Goal: Task Accomplishment & Management: Complete application form

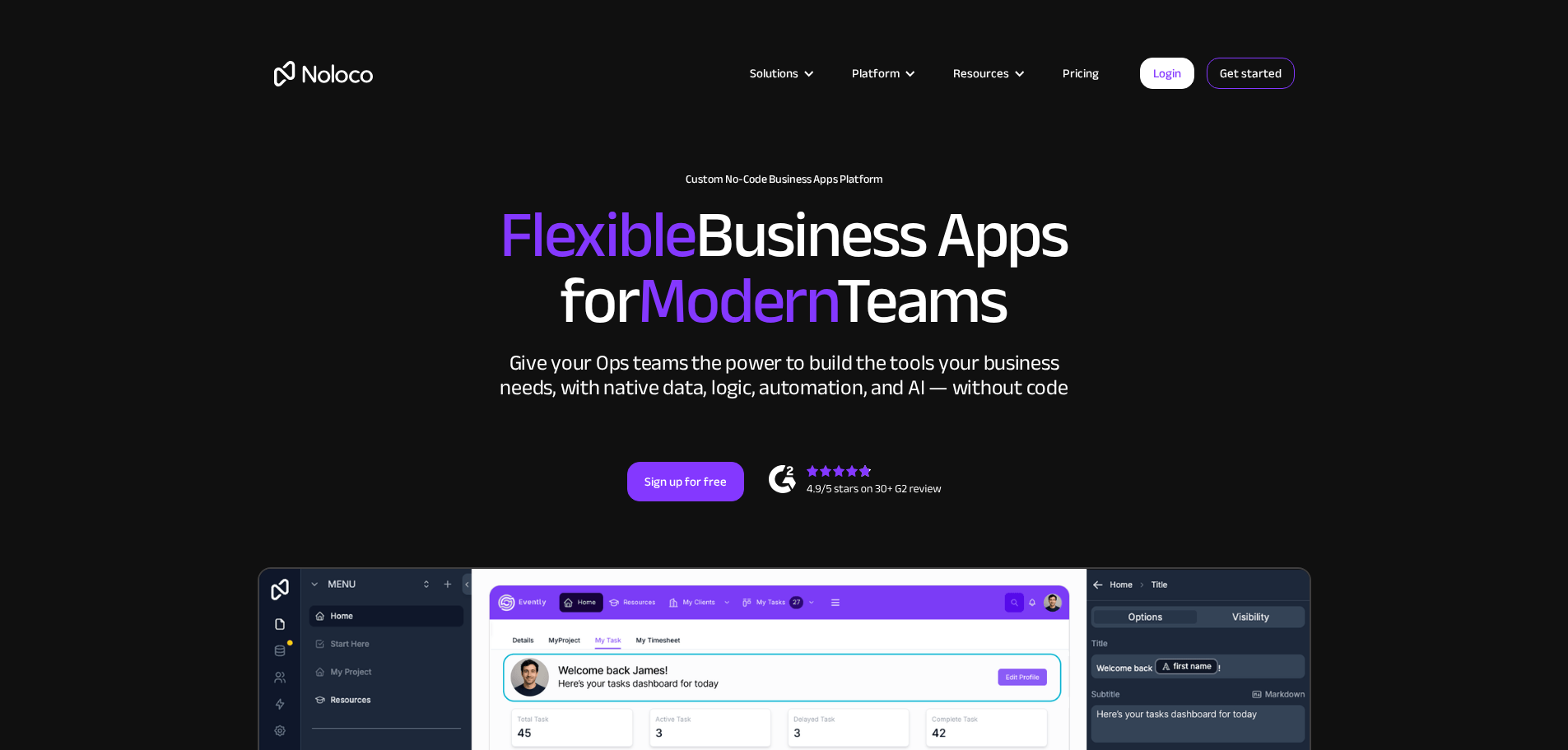
click at [1252, 77] on link "Get started" at bounding box center [1251, 73] width 88 height 32
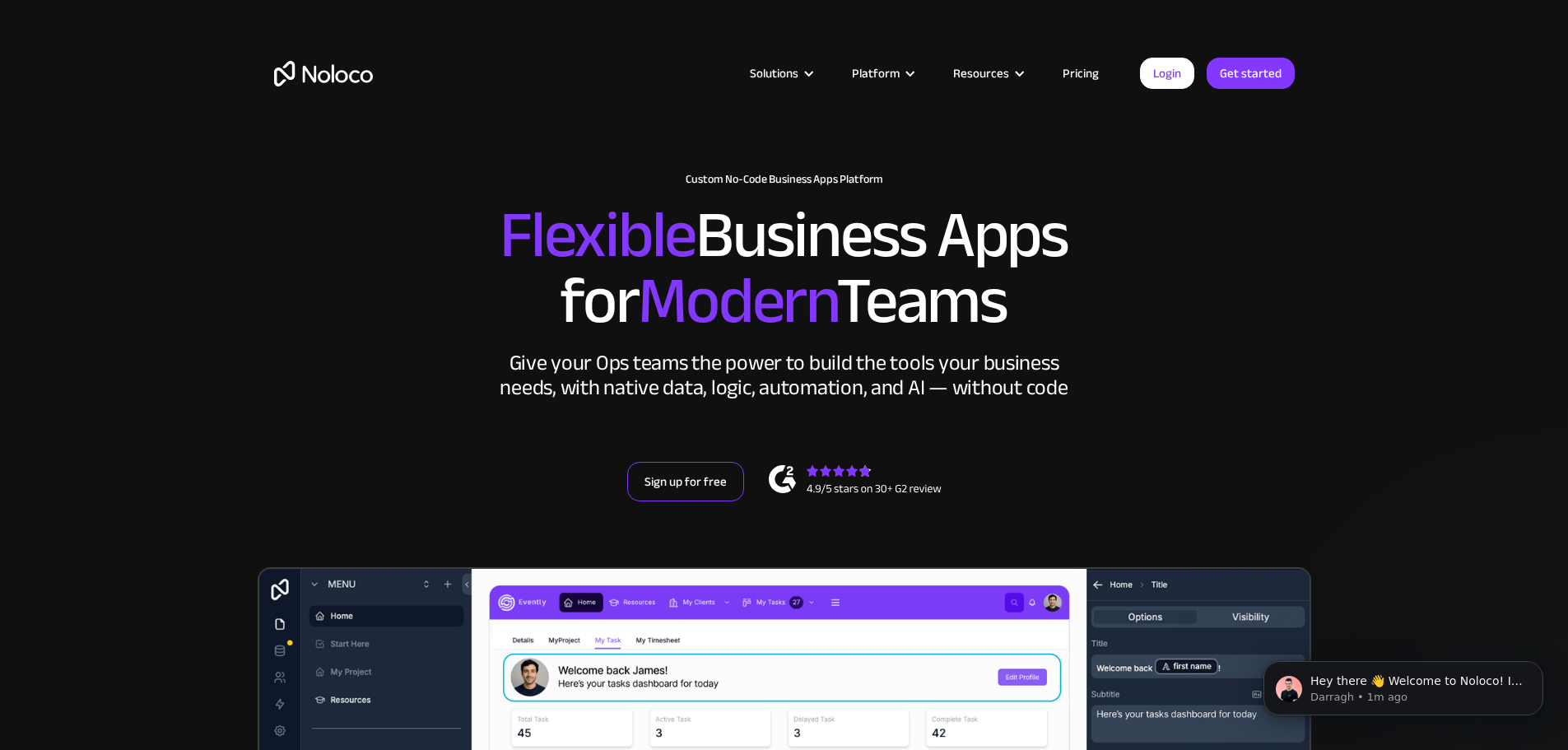
click at [703, 501] on link "Sign up for free" at bounding box center [686, 481] width 117 height 39
click at [1087, 70] on link "Pricing" at bounding box center [1080, 73] width 78 height 21
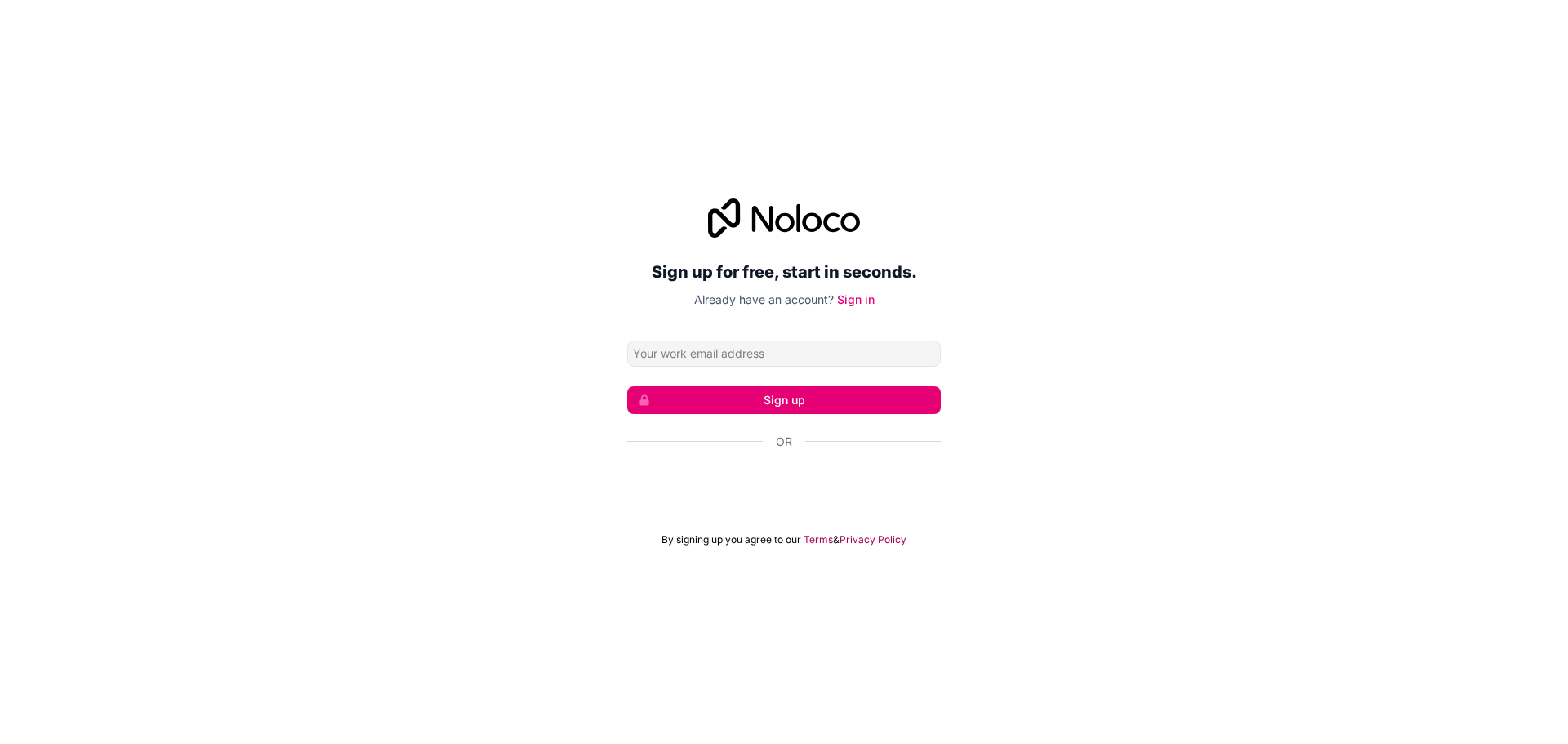
click at [1135, 241] on div "Sign up for free, start in seconds. Already have an account? Sign in Sign up Or…" at bounding box center [784, 372] width 1568 height 393
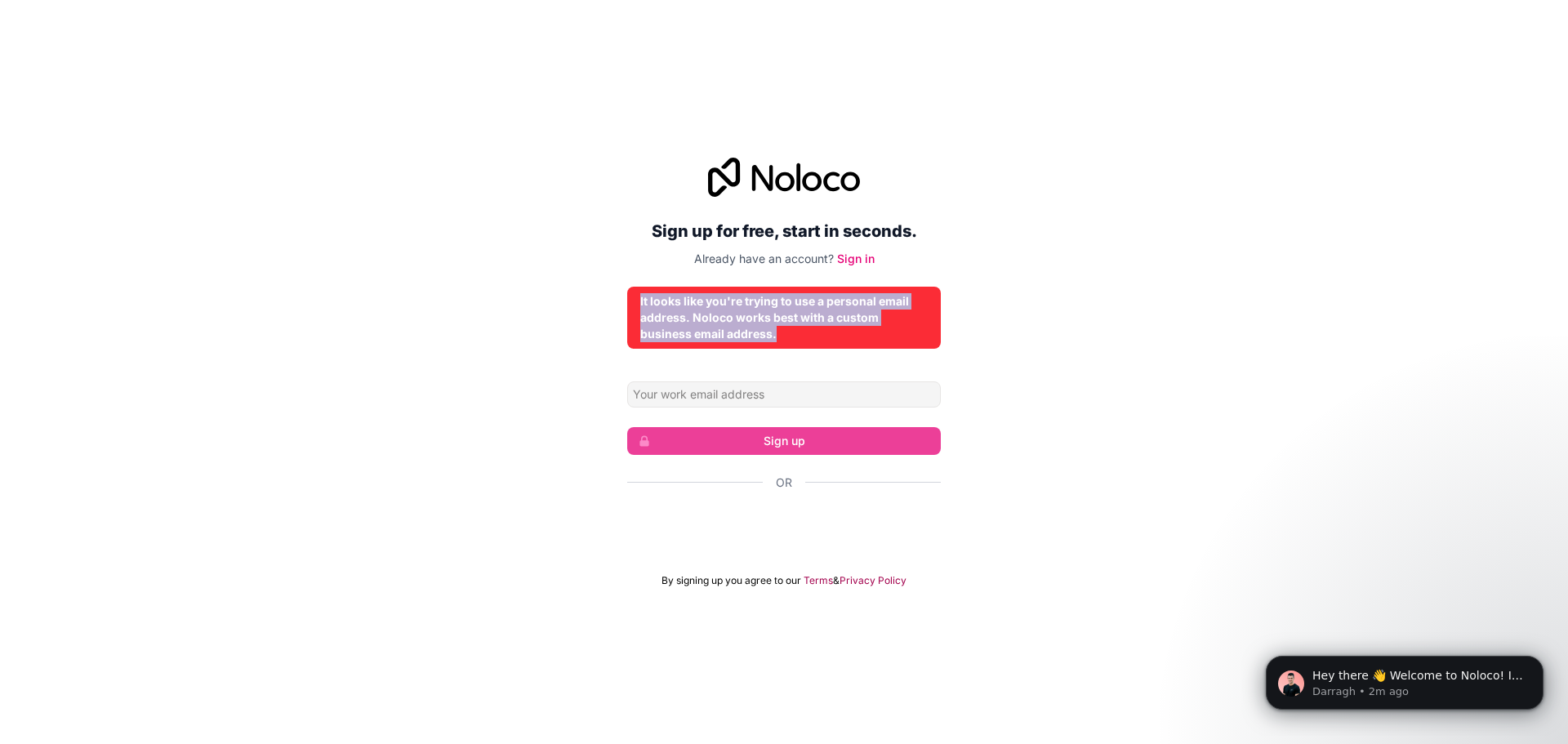
drag, startPoint x: 762, startPoint y: 344, endPoint x: 629, endPoint y: 301, distance: 139.8
click at [629, 301] on div "It looks like you're trying to use a personal email address. Noloco works best …" at bounding box center [784, 317] width 314 height 62
copy div "It looks like you're trying to use a personal email address. Noloco works best …"
click at [985, 319] on div "Sign up for free, start in seconds. Already have an account? Sign in It looks l…" at bounding box center [784, 372] width 1568 height 475
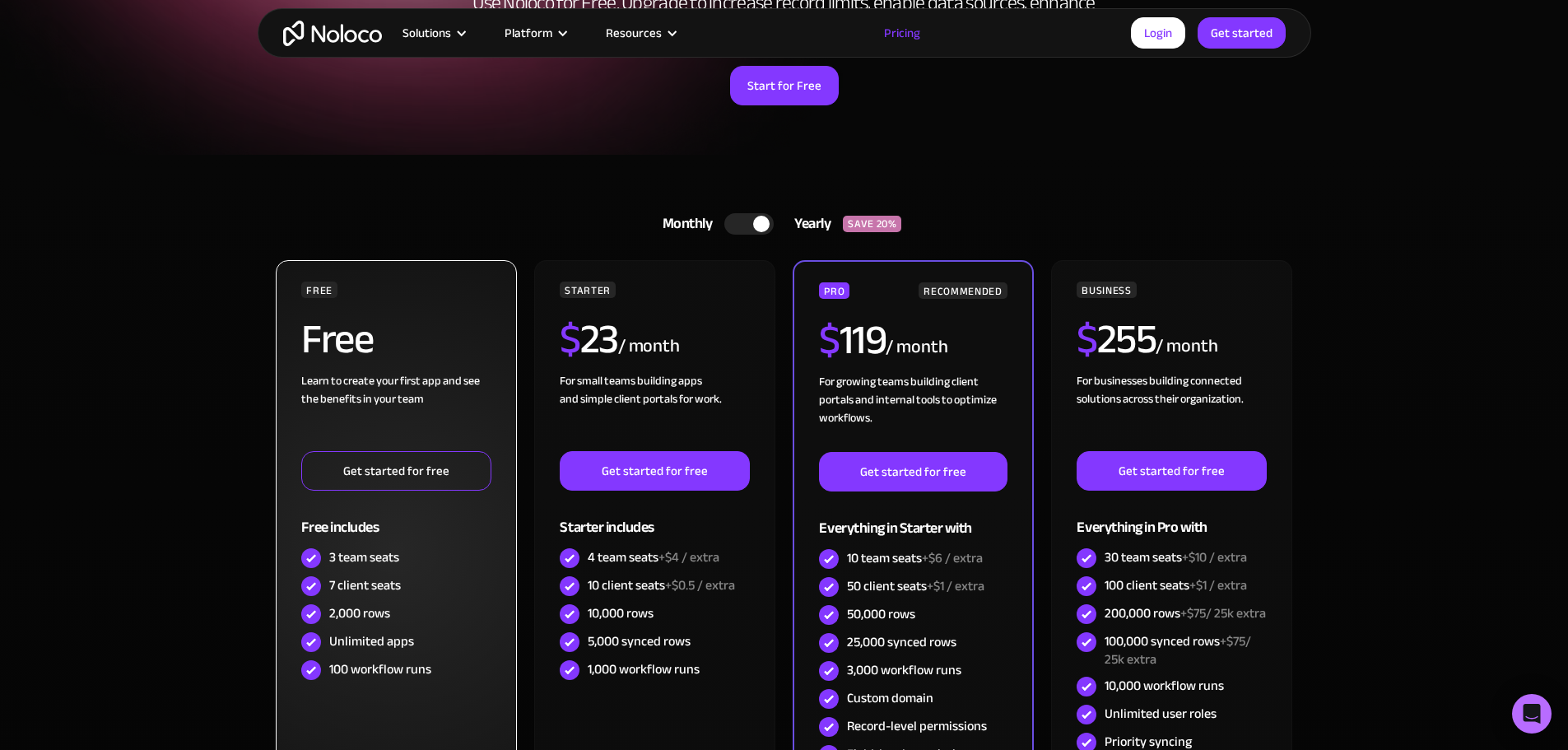
click at [379, 466] on link "Get started for free" at bounding box center [397, 470] width 190 height 39
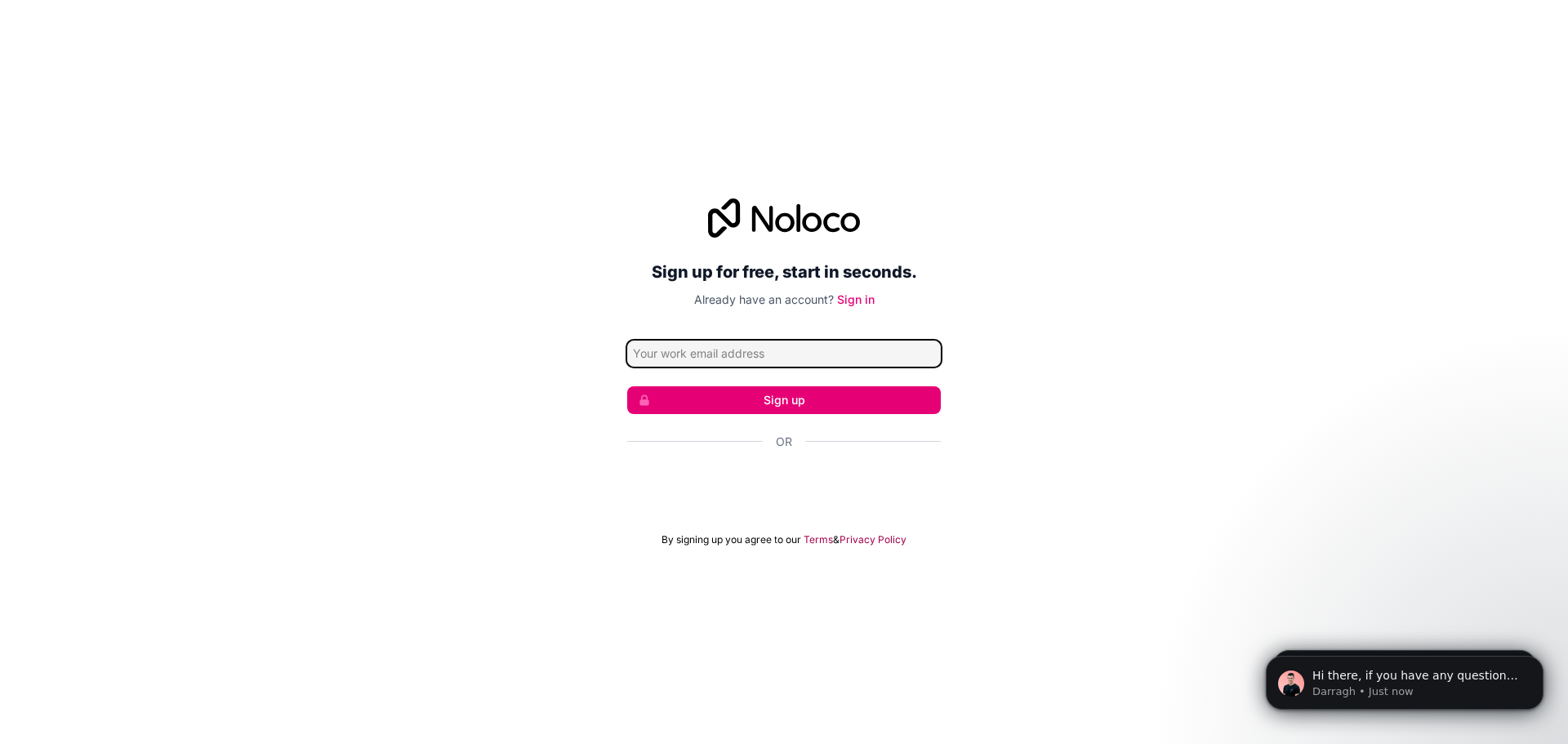
type input "z"
type input "tmc.ziyang19@gmail.com"
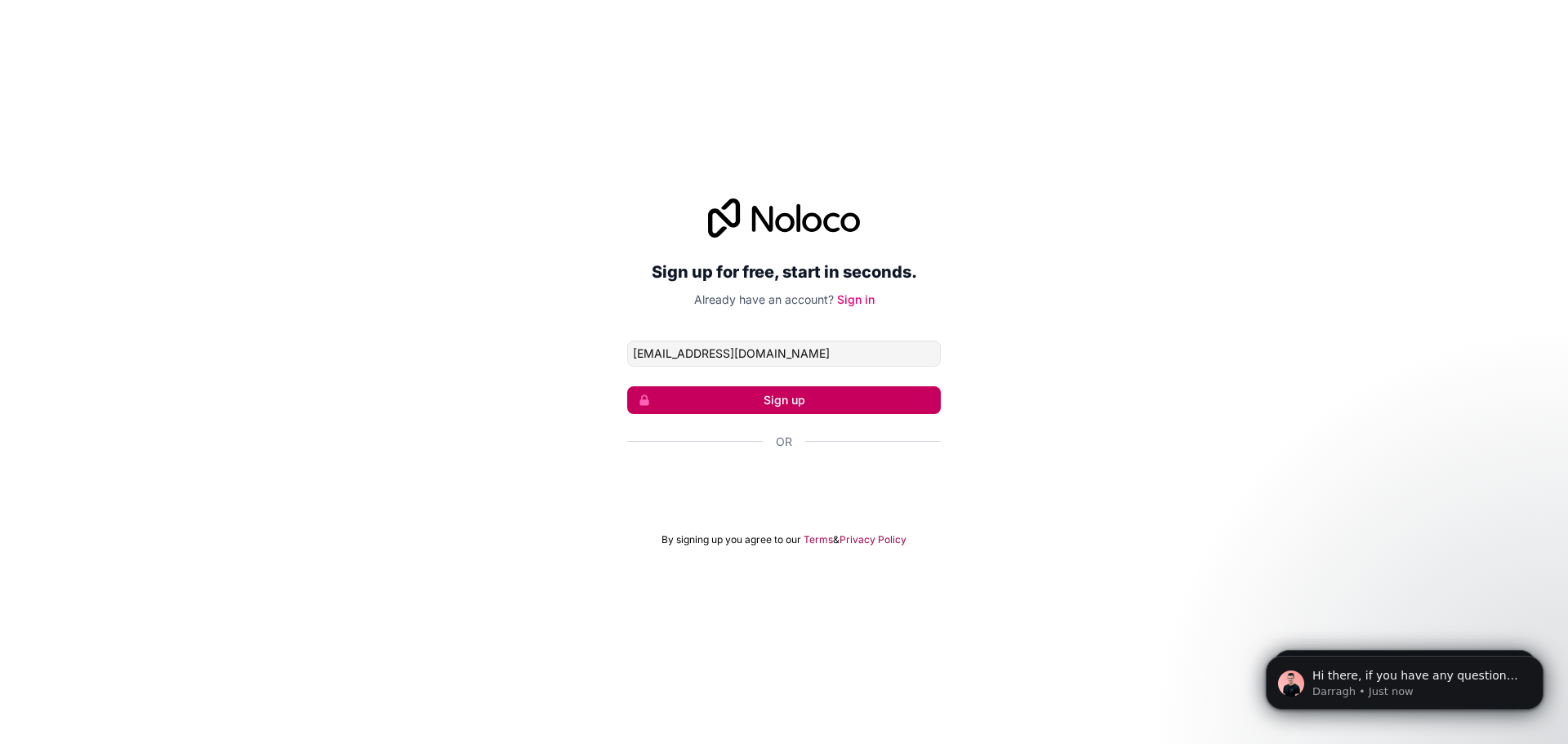
click at [741, 398] on button "Sign up" at bounding box center [784, 400] width 314 height 28
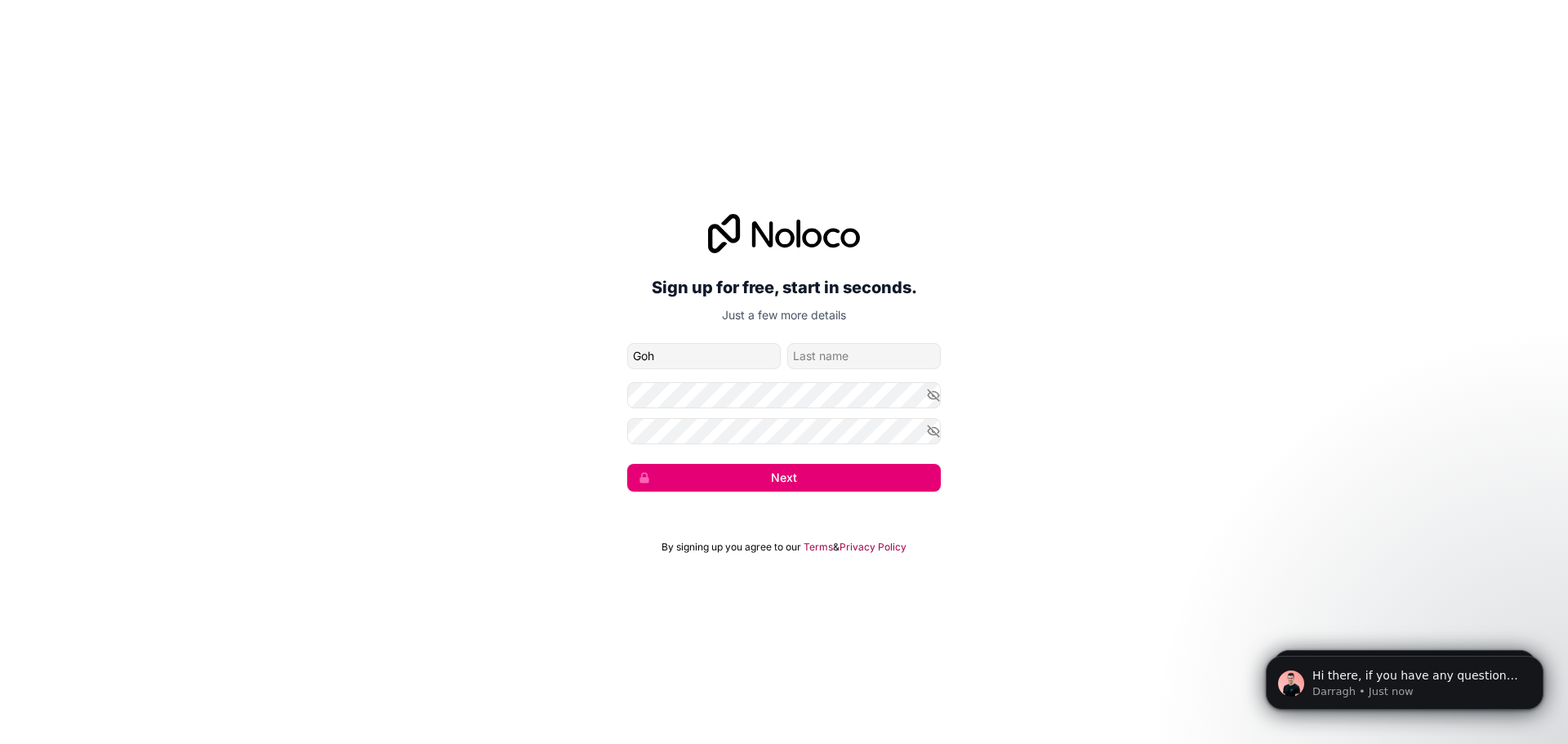
type input "Goh"
type input "ZY"
click at [627, 464] on button "Next" at bounding box center [784, 477] width 314 height 28
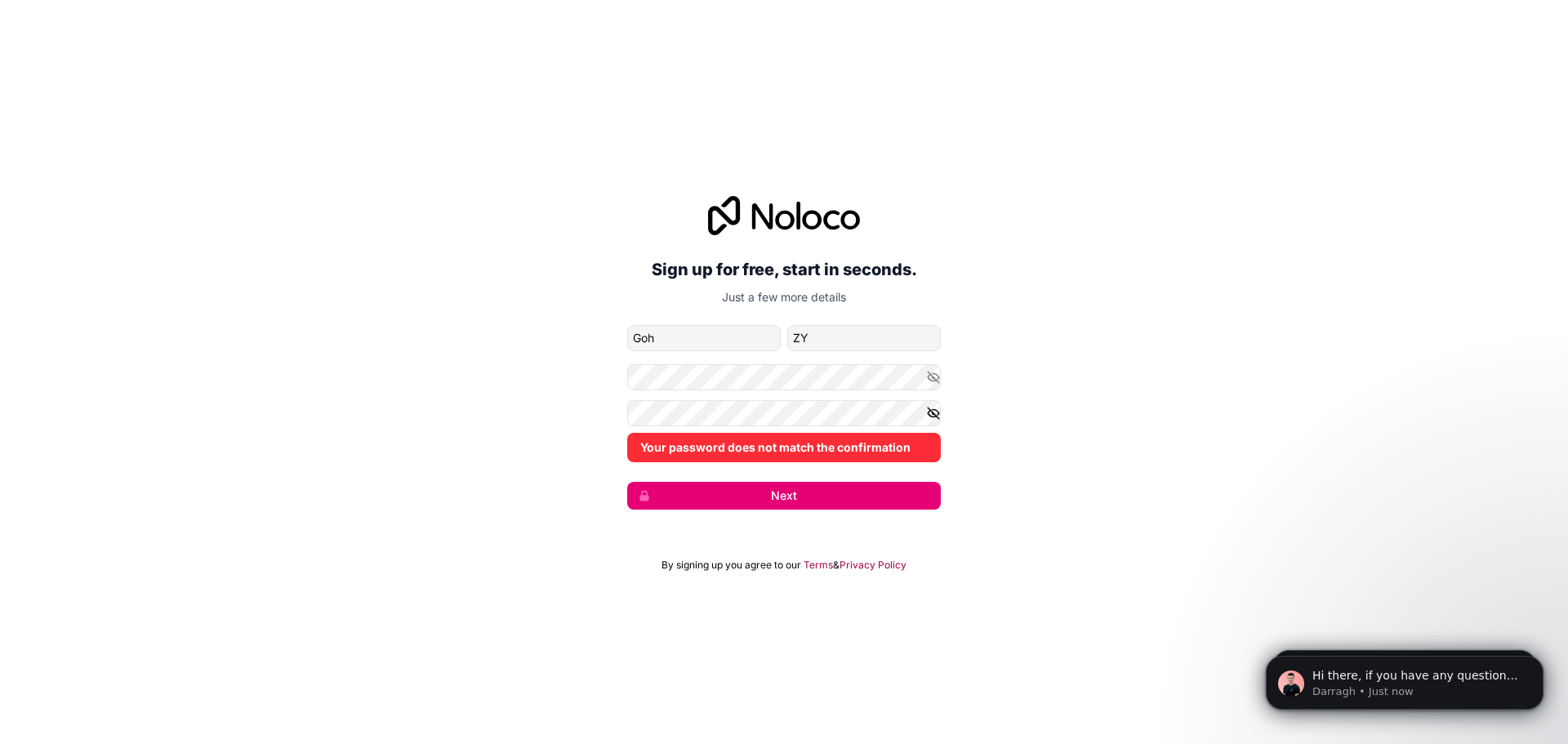
click at [933, 410] on icon "button" at bounding box center [933, 412] width 14 height 14
click at [936, 381] on icon "button" at bounding box center [933, 377] width 11 height 8
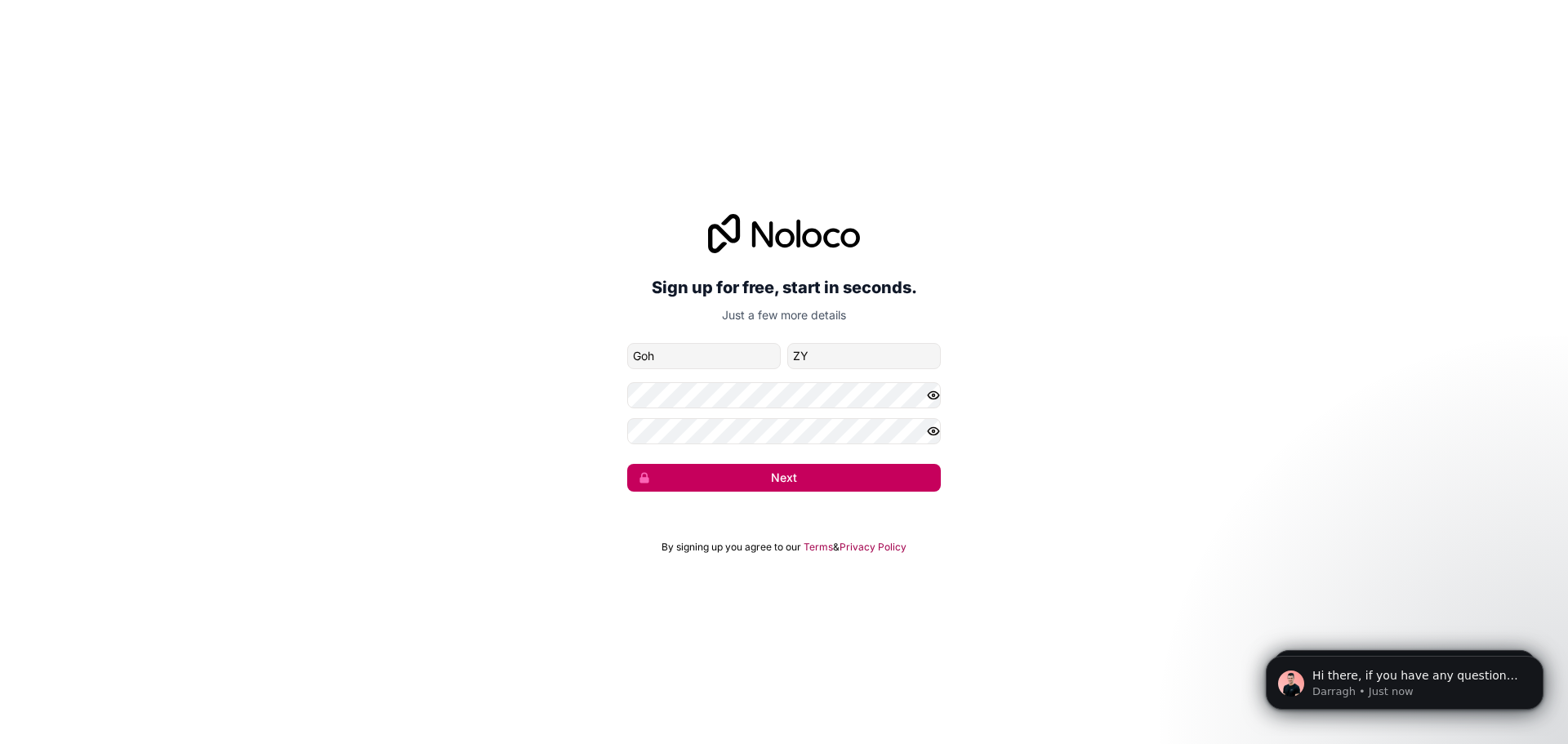
click at [745, 472] on button "Next" at bounding box center [784, 477] width 314 height 28
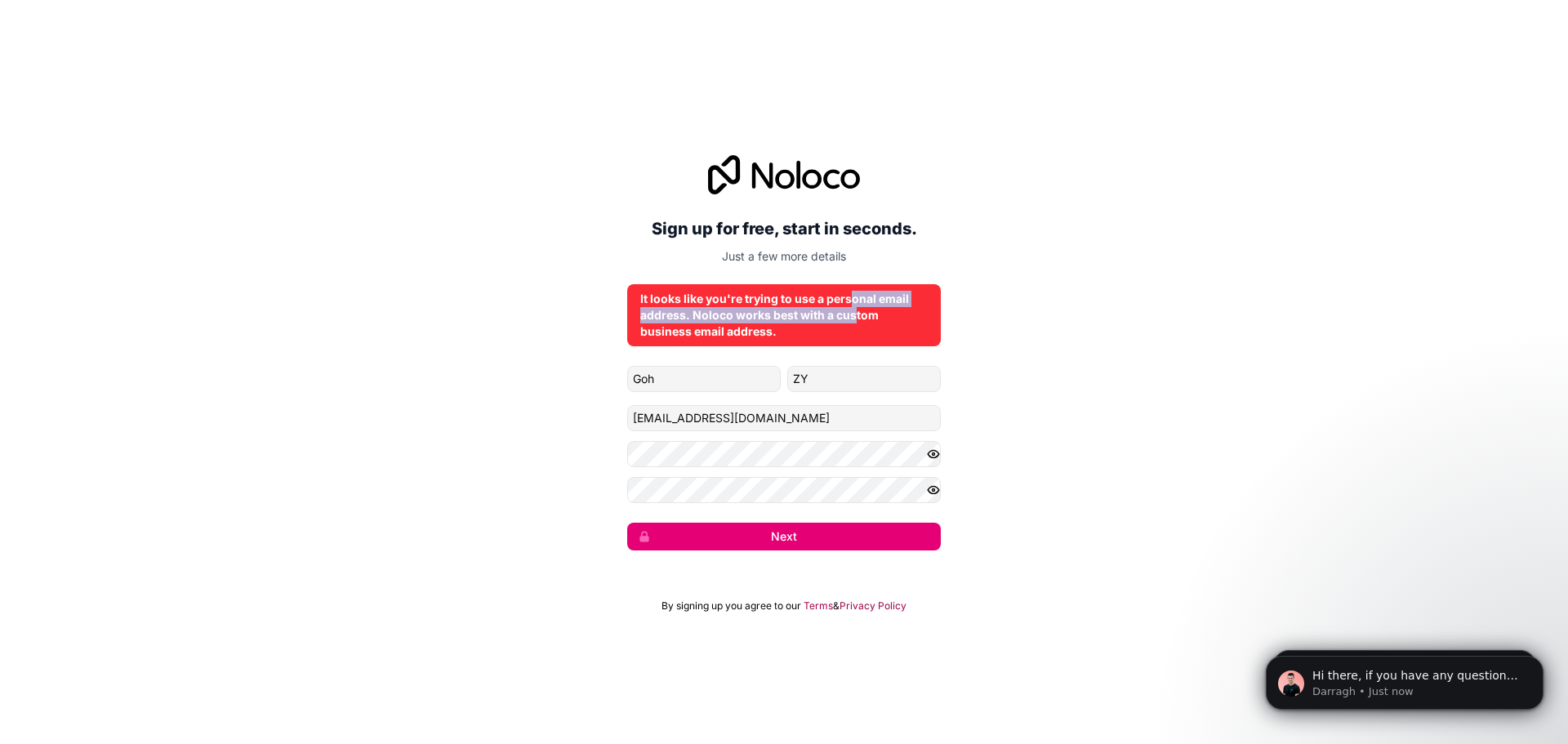
click at [852, 307] on div "It looks like you're trying to use a personal email address. Noloco works best …" at bounding box center [784, 315] width 288 height 49
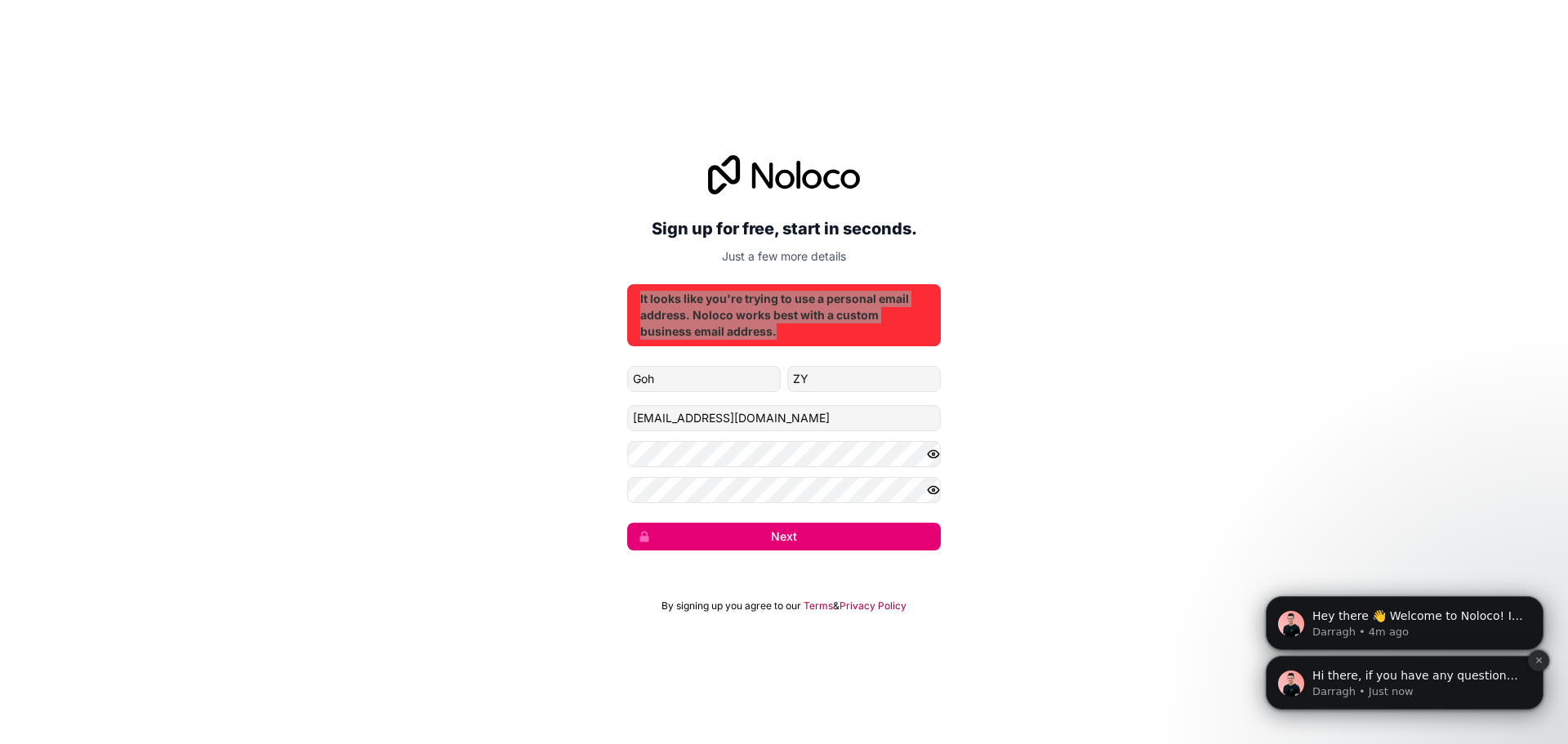
click at [1541, 661] on icon "Dismiss notification" at bounding box center [1539, 659] width 9 height 9
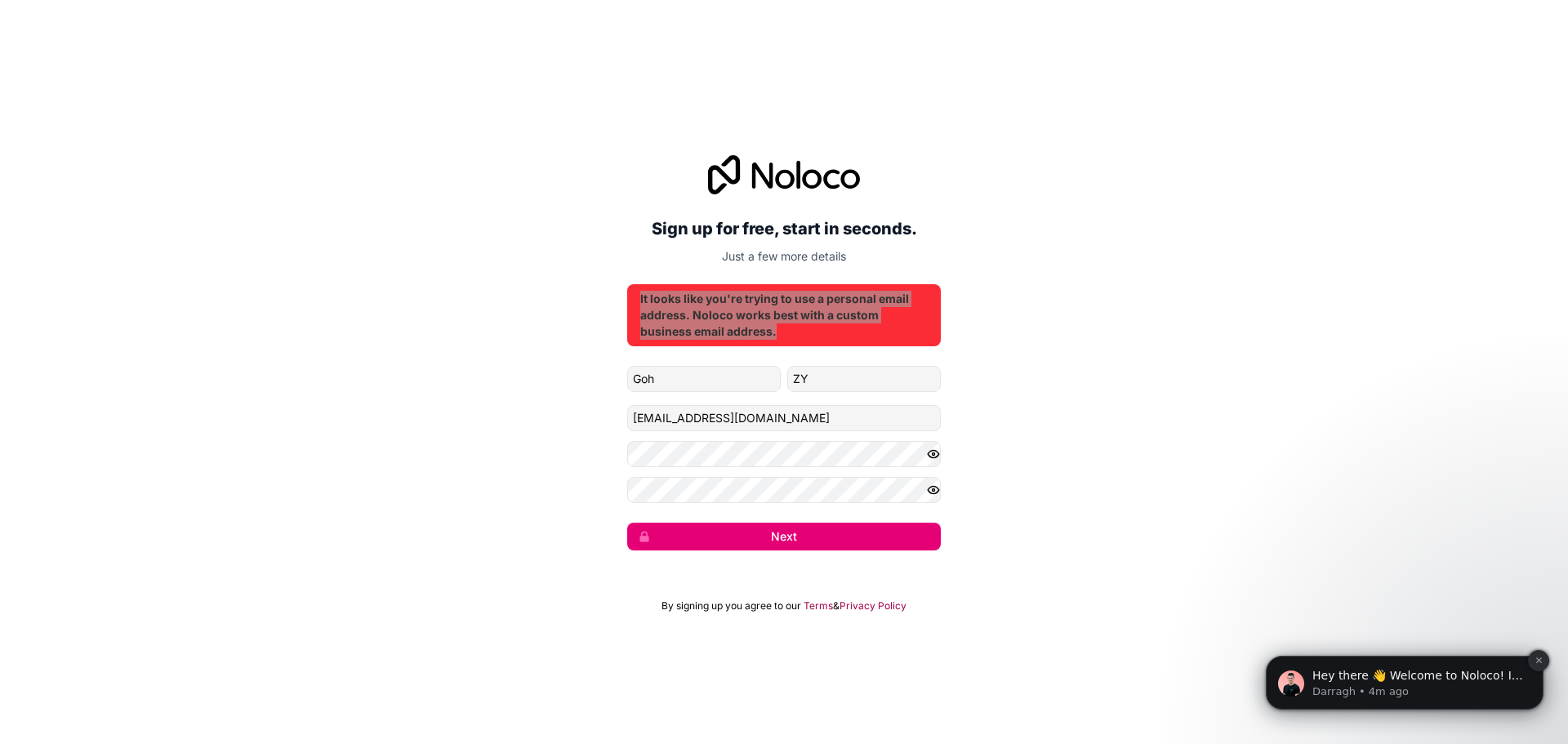
click at [1539, 660] on icon "Dismiss notification" at bounding box center [1539, 659] width 9 height 9
